Goal: Navigation & Orientation: Find specific page/section

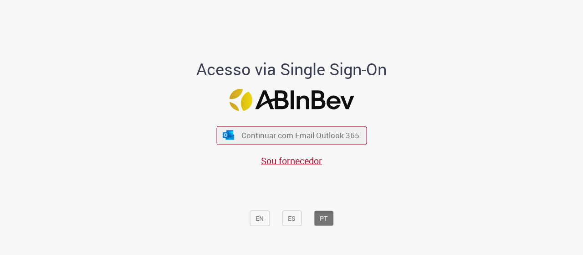
click at [269, 140] on span "Continuar com Email Outlook 365" at bounding box center [301, 135] width 118 height 10
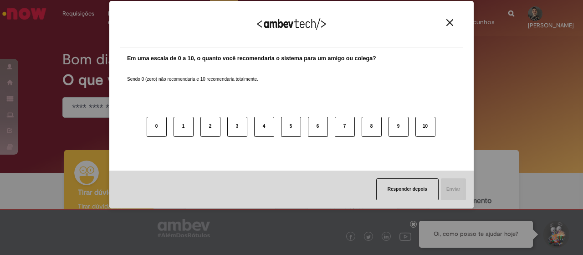
click at [452, 25] on img "Close" at bounding box center [450, 22] width 7 height 7
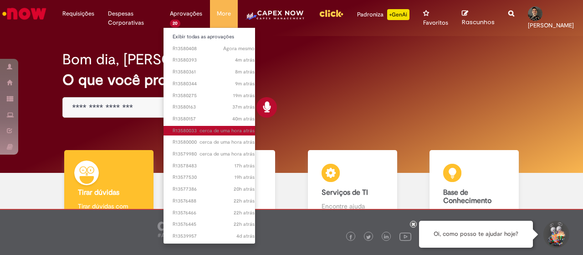
scroll to position [35, 0]
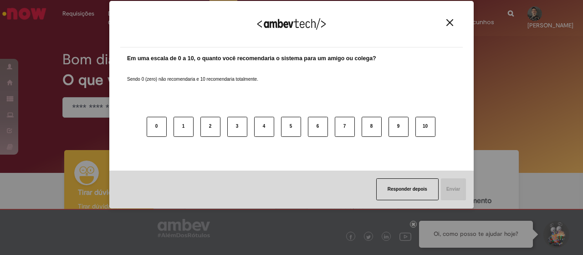
click at [450, 21] on img "Close" at bounding box center [450, 22] width 7 height 7
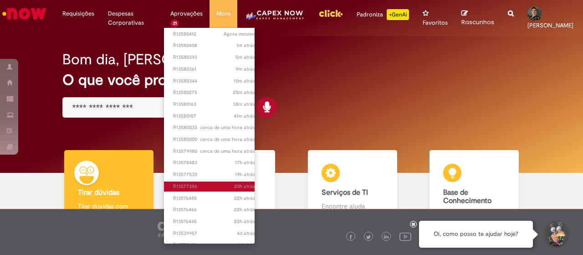
scroll to position [0, 0]
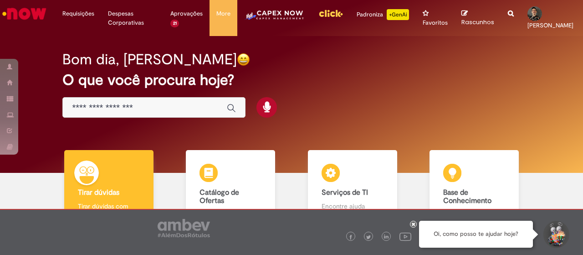
click at [290, 118] on div "Bom dia, [PERSON_NAME] O que você procura hoje?" at bounding box center [291, 84] width 490 height 77
